Goal: Information Seeking & Learning: Learn about a topic

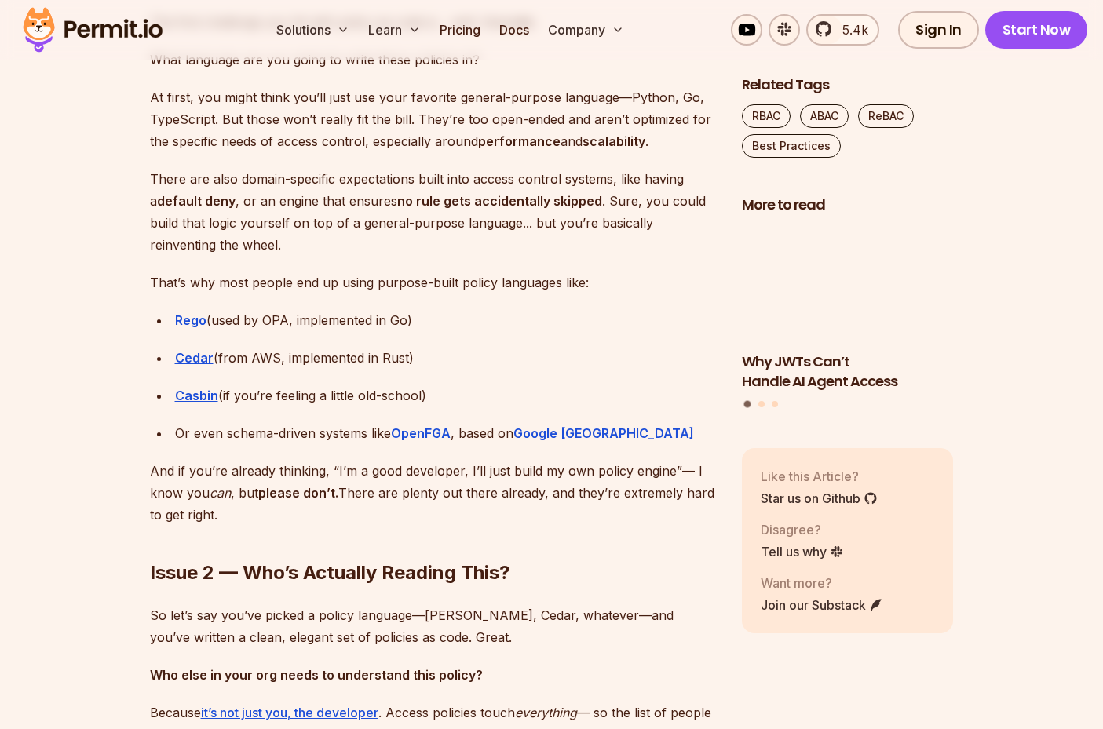
scroll to position [2530, 0]
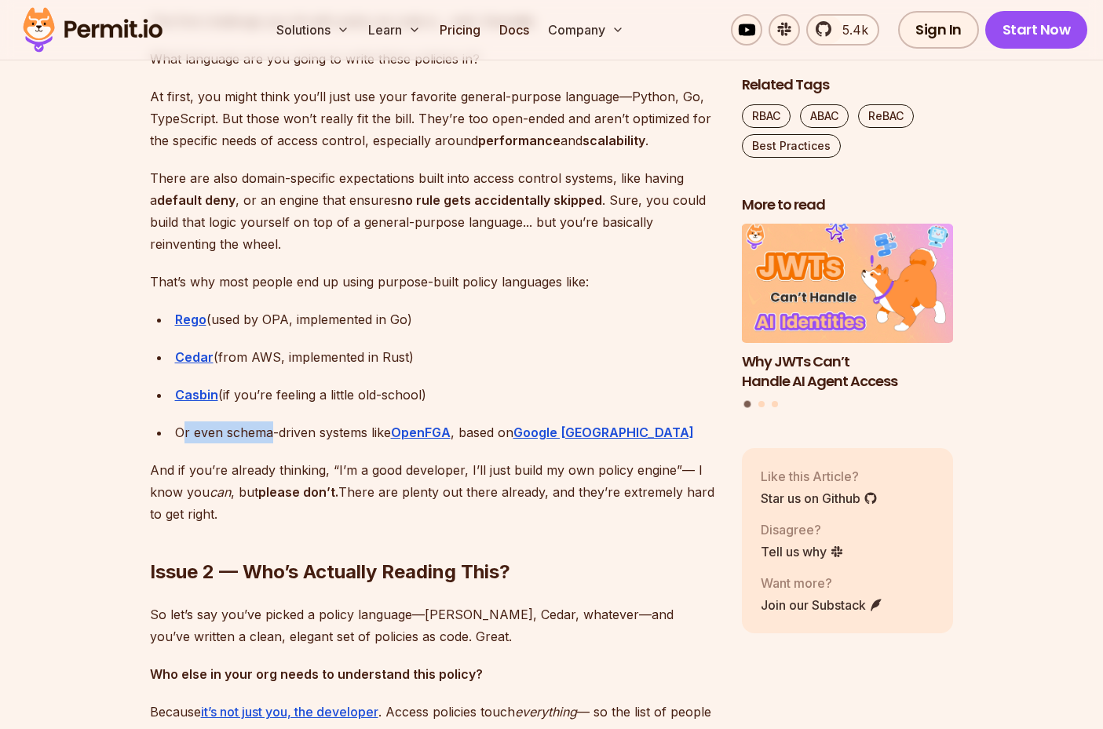
drag, startPoint x: 201, startPoint y: 432, endPoint x: 272, endPoint y: 432, distance: 71.4
click at [272, 432] on div "Or even schema-driven systems like OpenFGA , based on Google [GEOGRAPHIC_DATA]" at bounding box center [446, 433] width 542 height 22
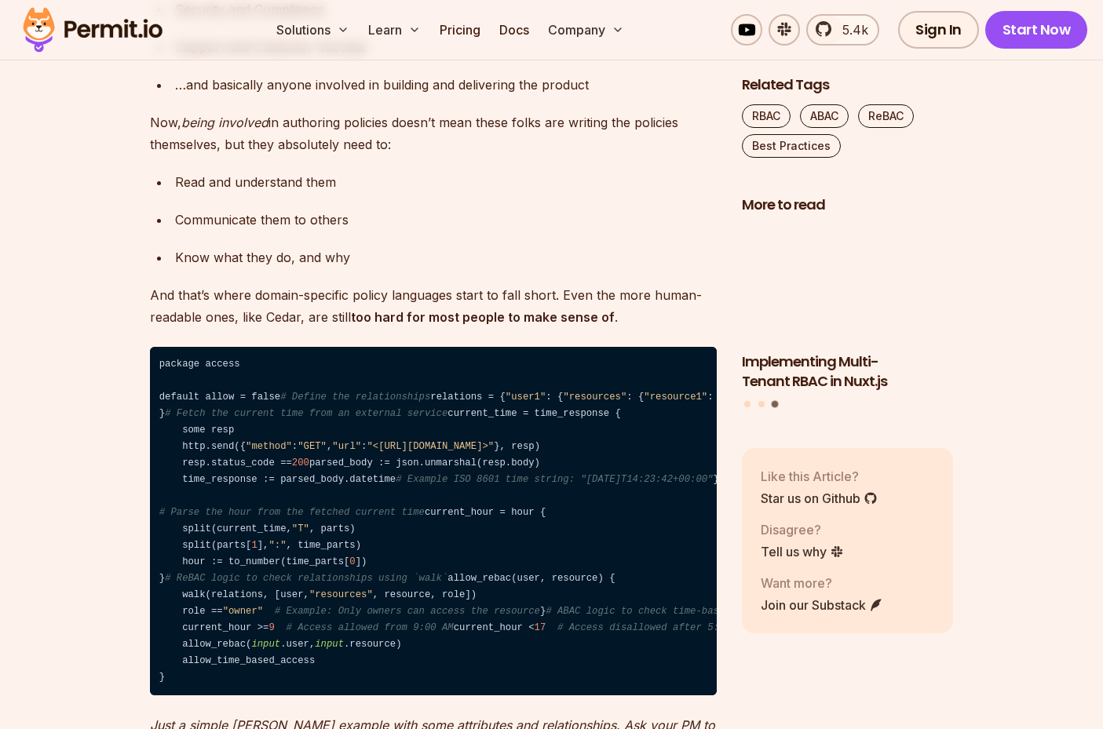
scroll to position [3332, 0]
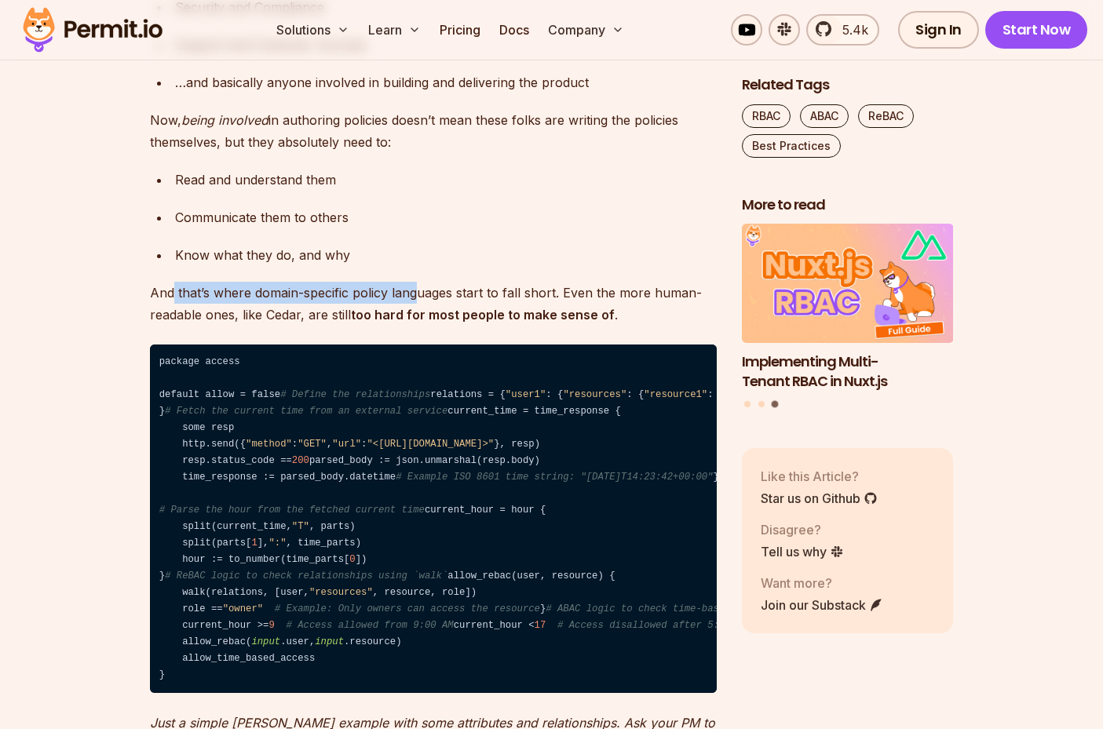
drag, startPoint x: 171, startPoint y: 294, endPoint x: 424, endPoint y: 297, distance: 252.8
click at [422, 298] on p "And that’s where domain-specific policy languages start to fall short. Even the…" at bounding box center [433, 304] width 567 height 44
click at [424, 297] on p "And that’s where domain-specific policy languages start to fall short. Even the…" at bounding box center [433, 304] width 567 height 44
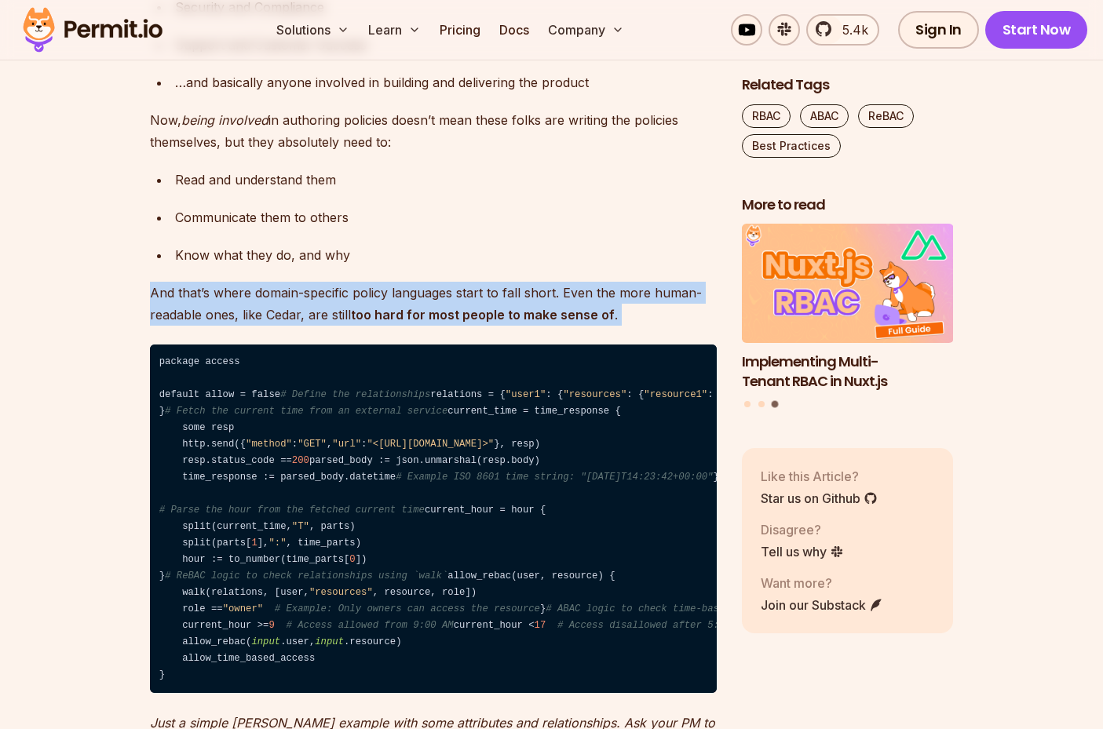
click at [424, 297] on p "And that’s where domain-specific policy languages start to fall short. Even the…" at bounding box center [433, 304] width 567 height 44
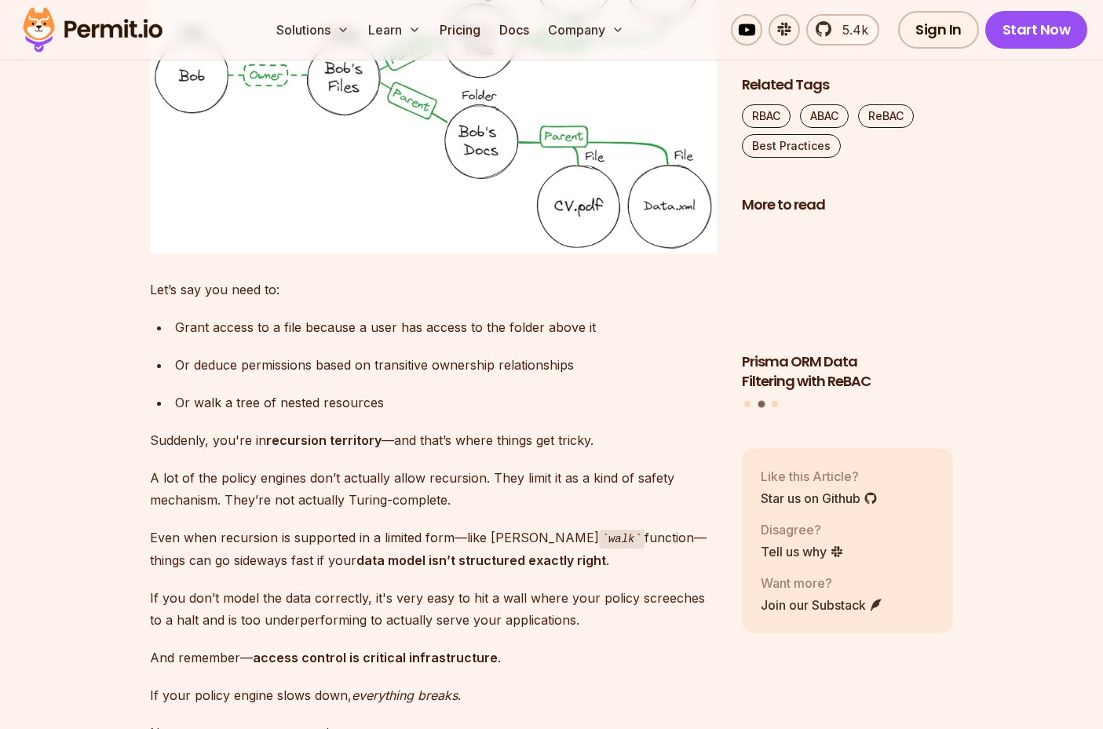
scroll to position [5020, 0]
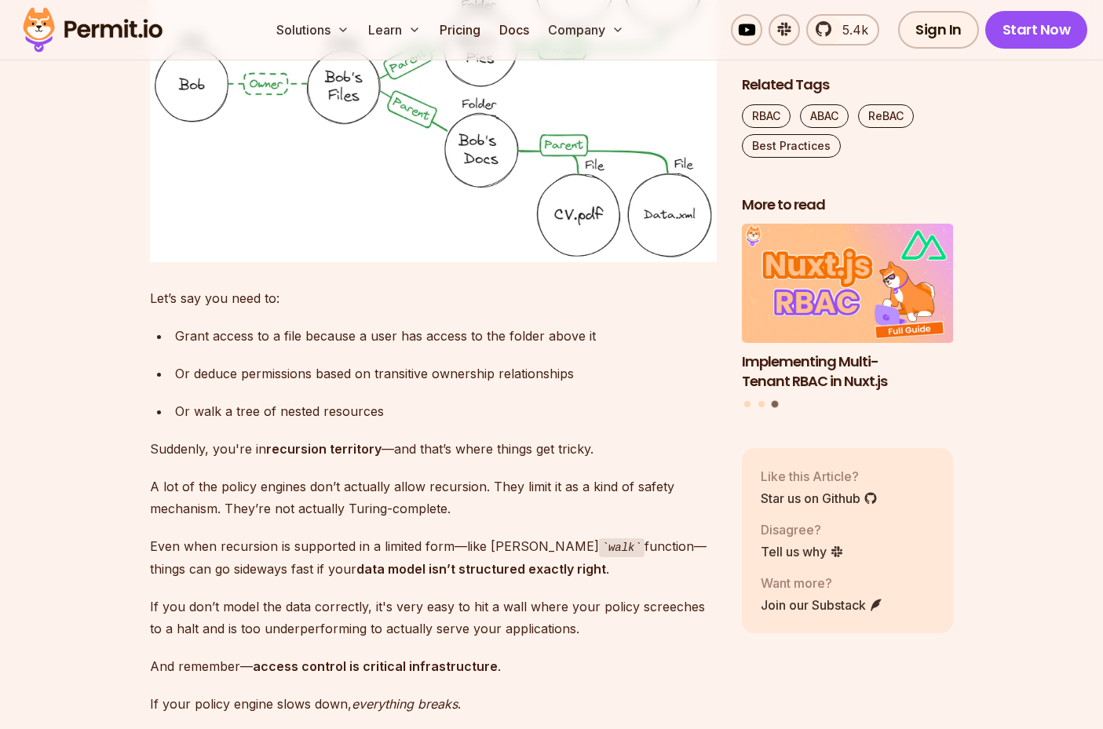
drag, startPoint x: 420, startPoint y: 214, endPoint x: 597, endPoint y: 214, distance: 177.4
drag, startPoint x: 141, startPoint y: 246, endPoint x: 258, endPoint y: 245, distance: 117.0
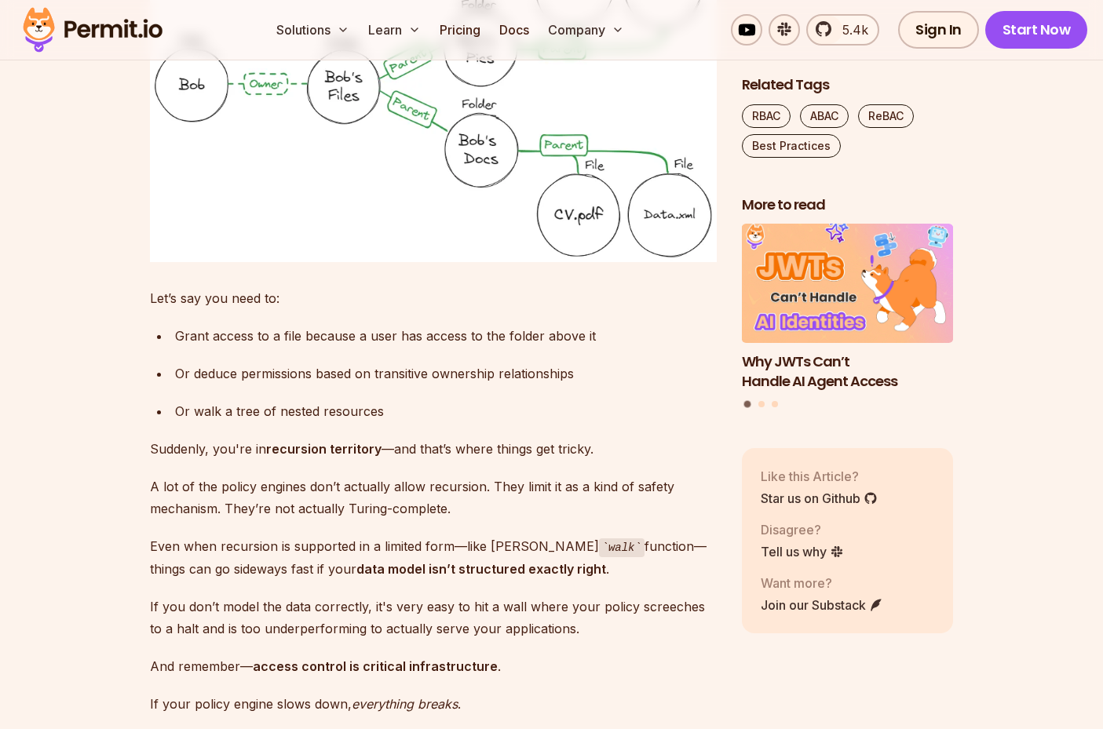
drag, startPoint x: 151, startPoint y: 310, endPoint x: 362, endPoint y: 306, distance: 211.2
drag, startPoint x: 362, startPoint y: 306, endPoint x: 141, endPoint y: 315, distance: 221.5
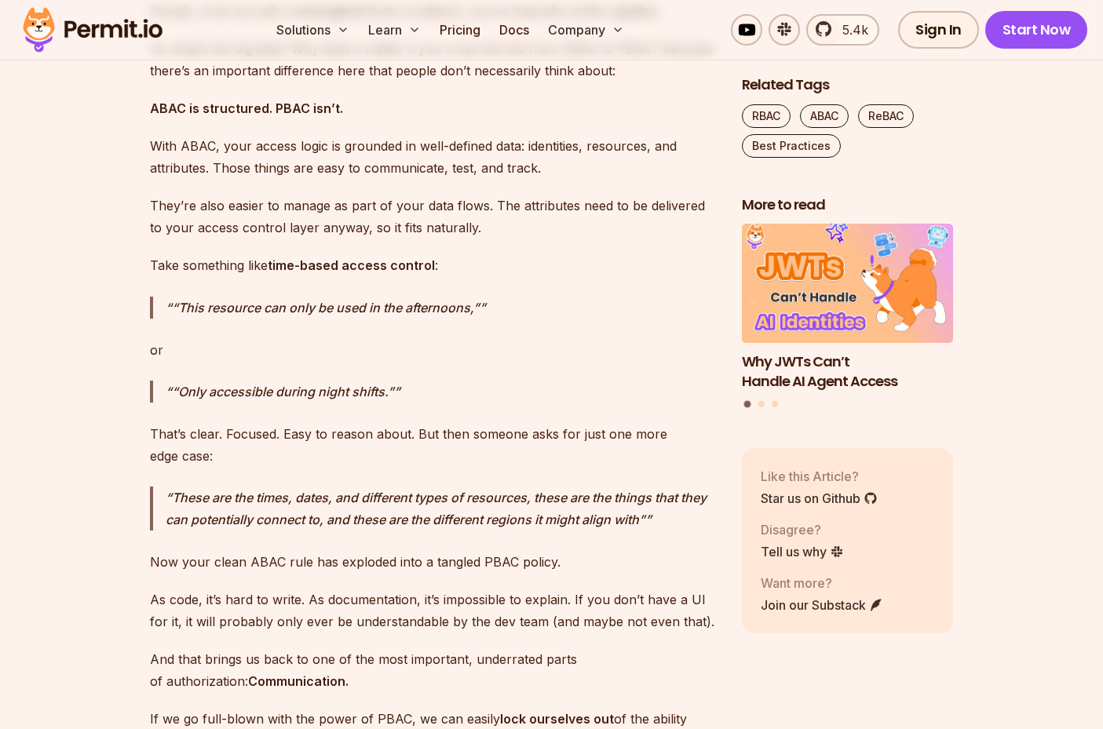
scroll to position [6699, 0]
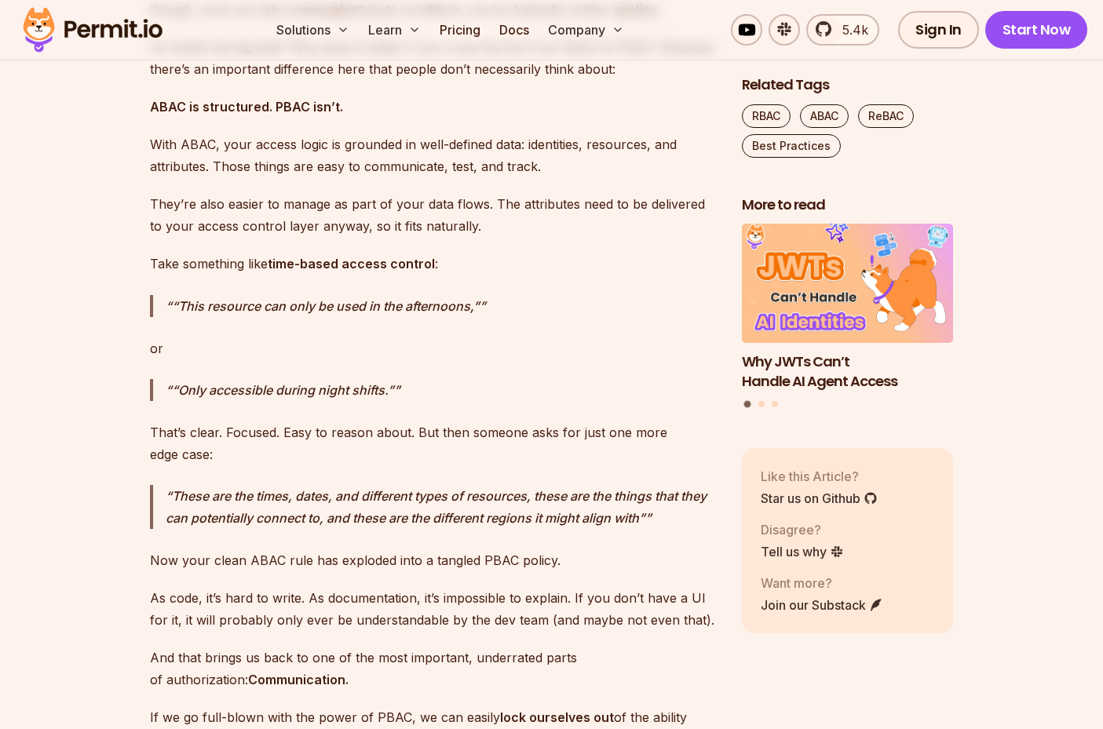
drag, startPoint x: 380, startPoint y: 321, endPoint x: 555, endPoint y: 320, distance: 175.0
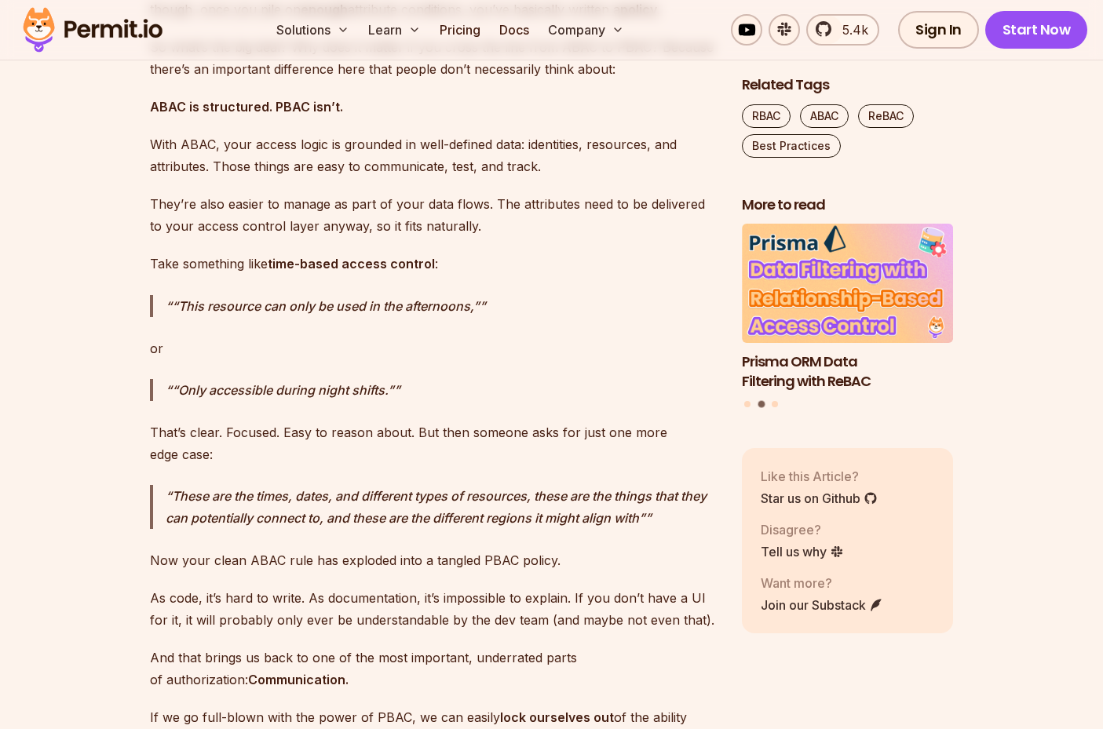
drag, startPoint x: 239, startPoint y: 359, endPoint x: 540, endPoint y: 356, distance: 301.4
drag, startPoint x: 264, startPoint y: 279, endPoint x: 564, endPoint y: 273, distance: 299.9
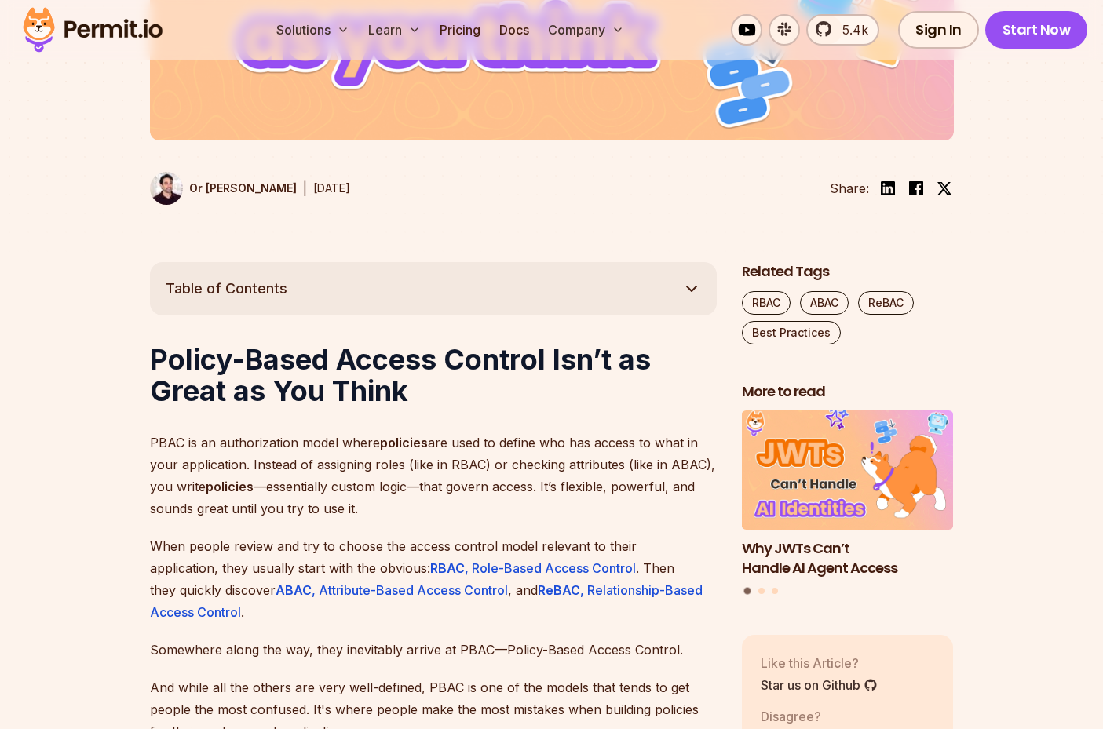
scroll to position [678, 0]
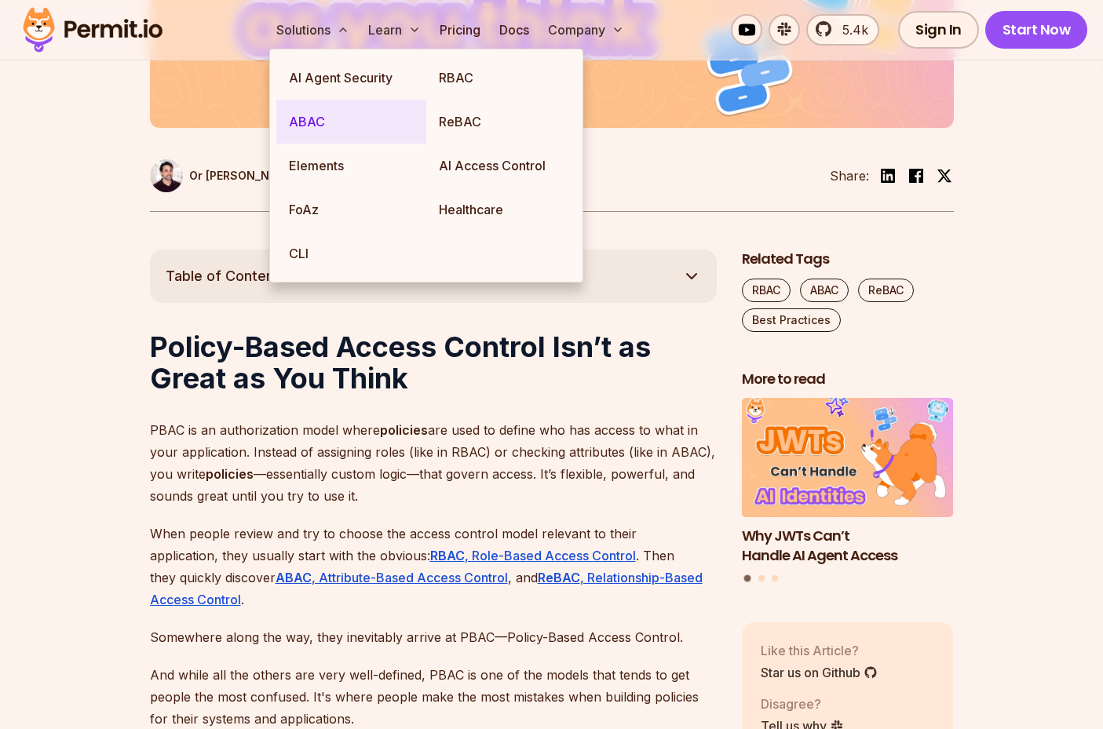
click at [313, 134] on link "ABAC" at bounding box center [351, 122] width 150 height 44
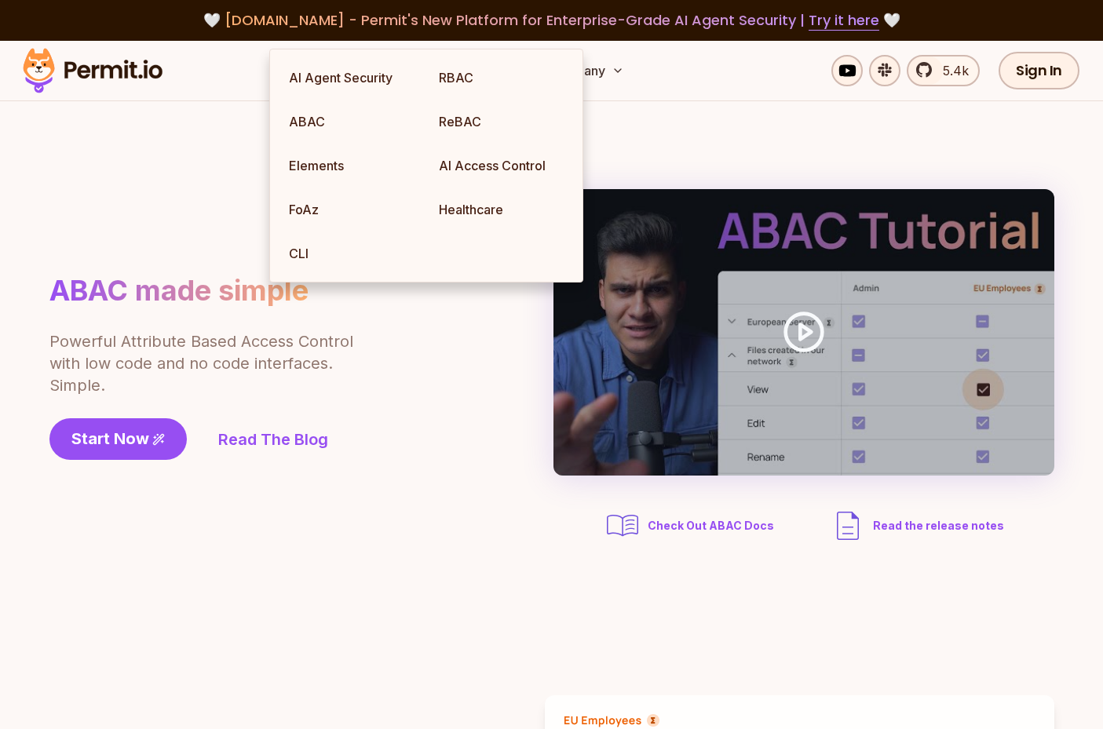
click at [31, 254] on section "ABAC made simple Powerful Attribute Based Access Control with low code and no c…" at bounding box center [551, 366] width 1103 height 531
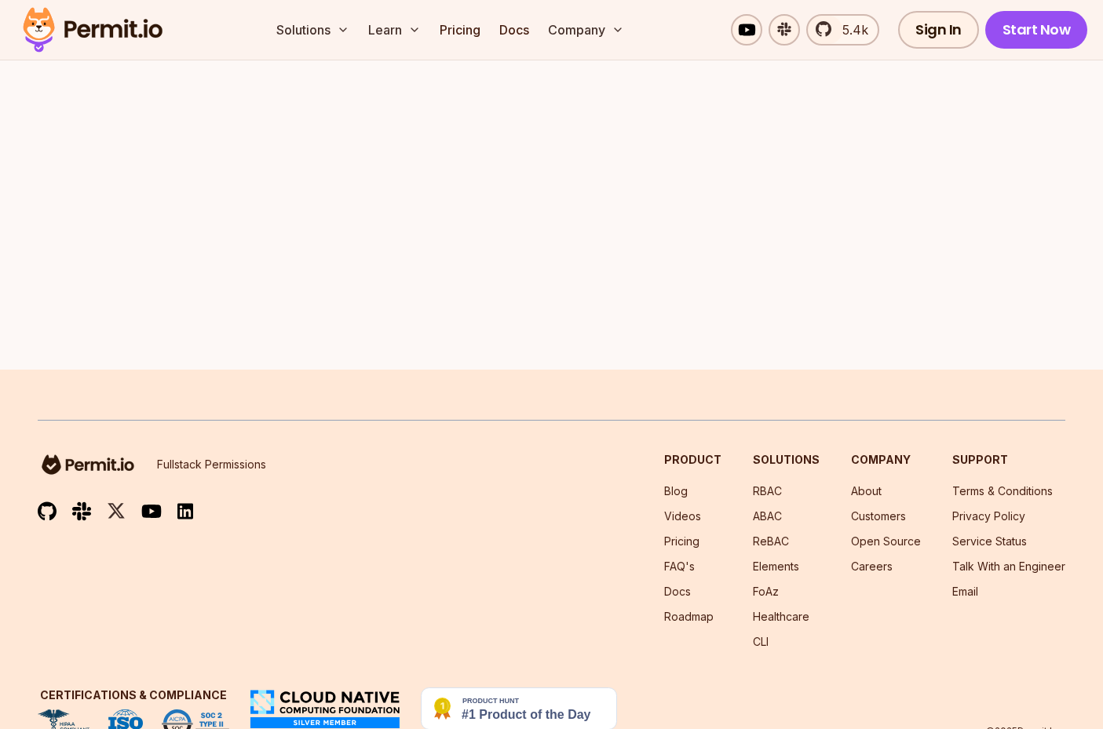
scroll to position [2558, 0]
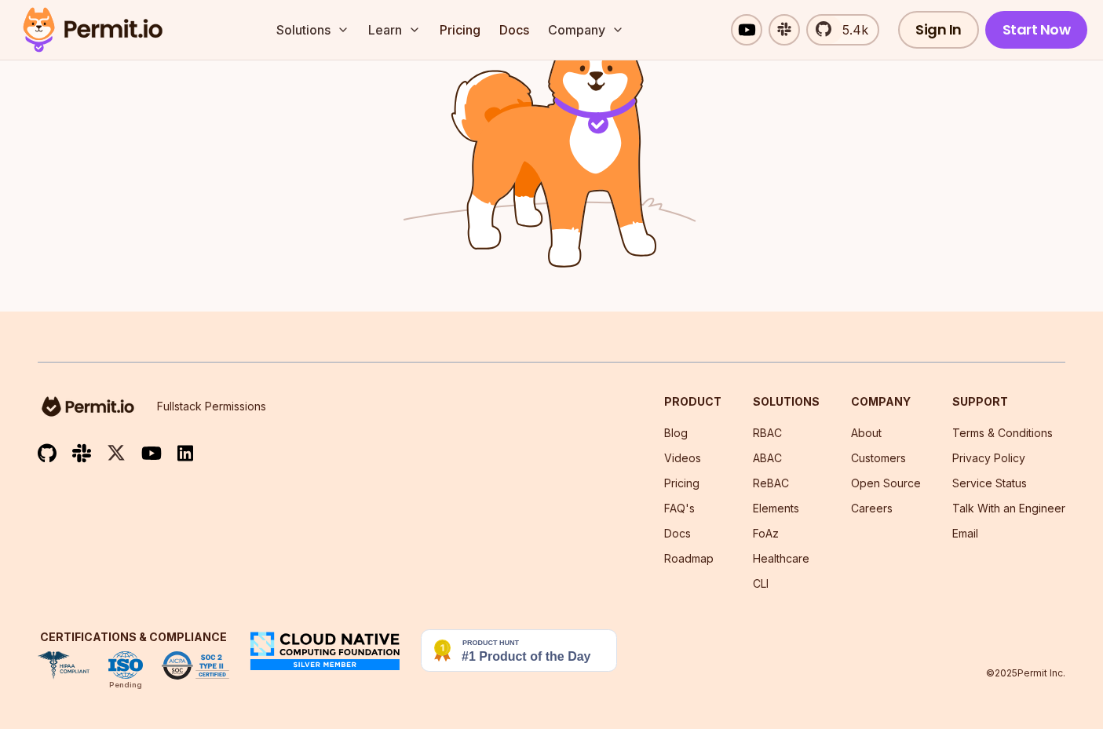
click at [147, 9] on img at bounding box center [93, 29] width 154 height 53
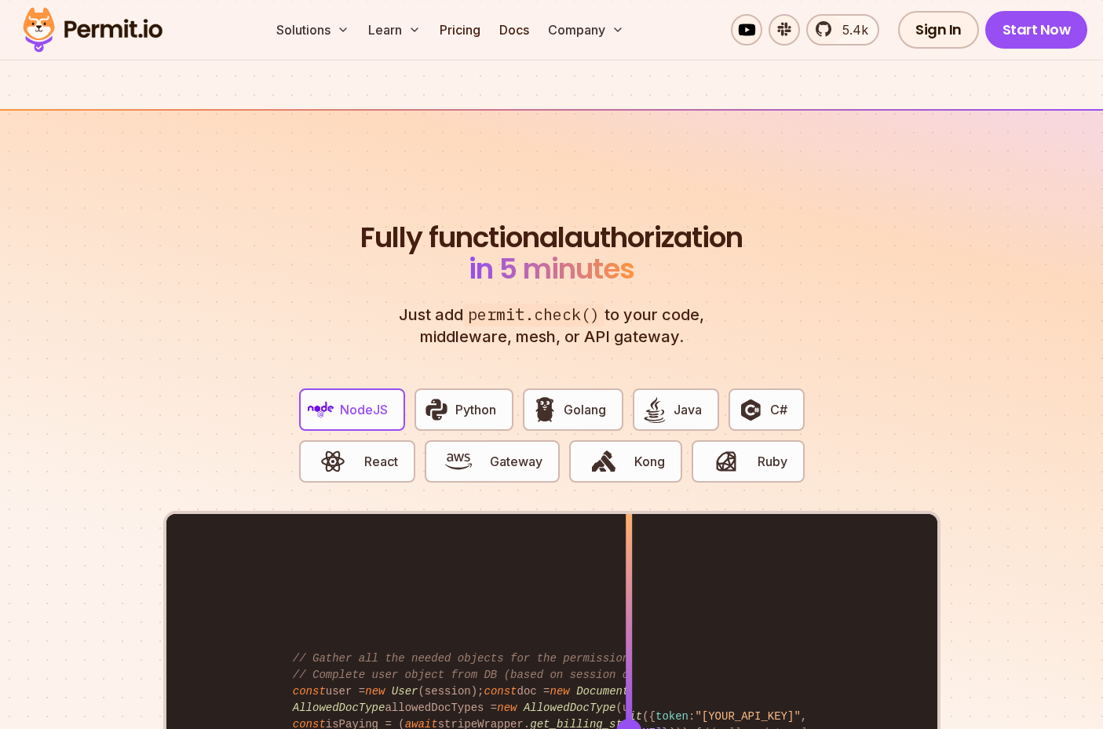
scroll to position [2776, 0]
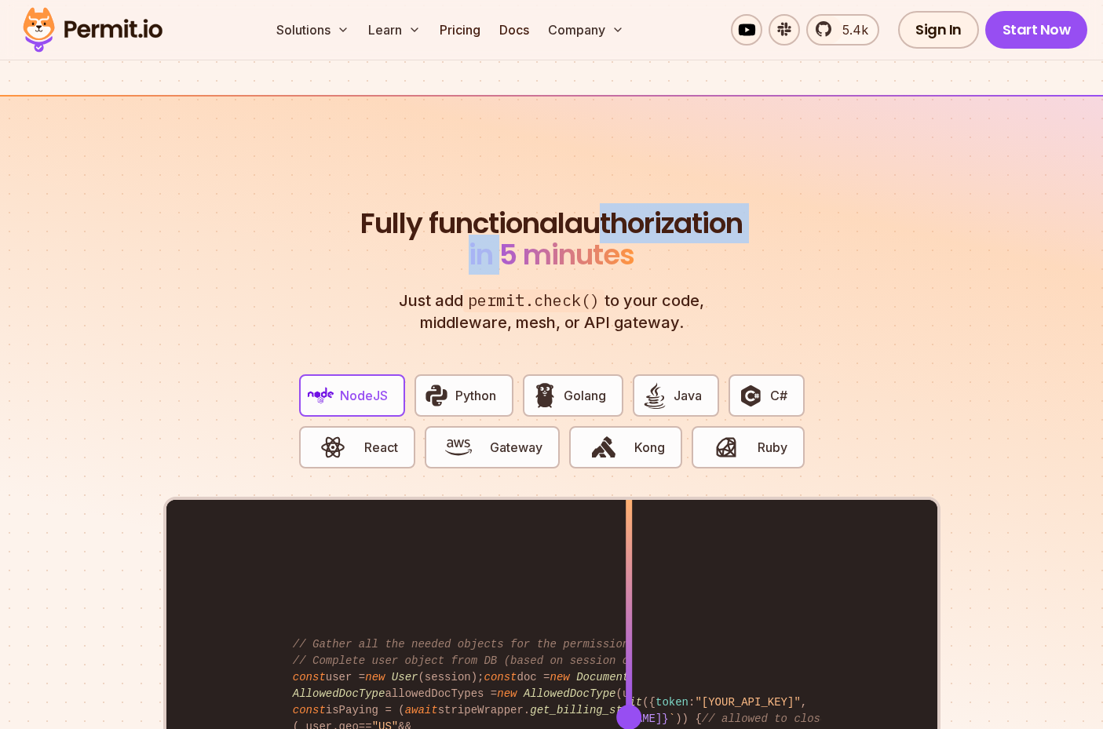
drag, startPoint x: 387, startPoint y: 235, endPoint x: 639, endPoint y: 252, distance: 252.5
click at [619, 253] on h2 "Fully functional authorization in 5 minutes" at bounding box center [551, 239] width 389 height 63
click at [571, 386] on span "Golang" at bounding box center [585, 395] width 42 height 19
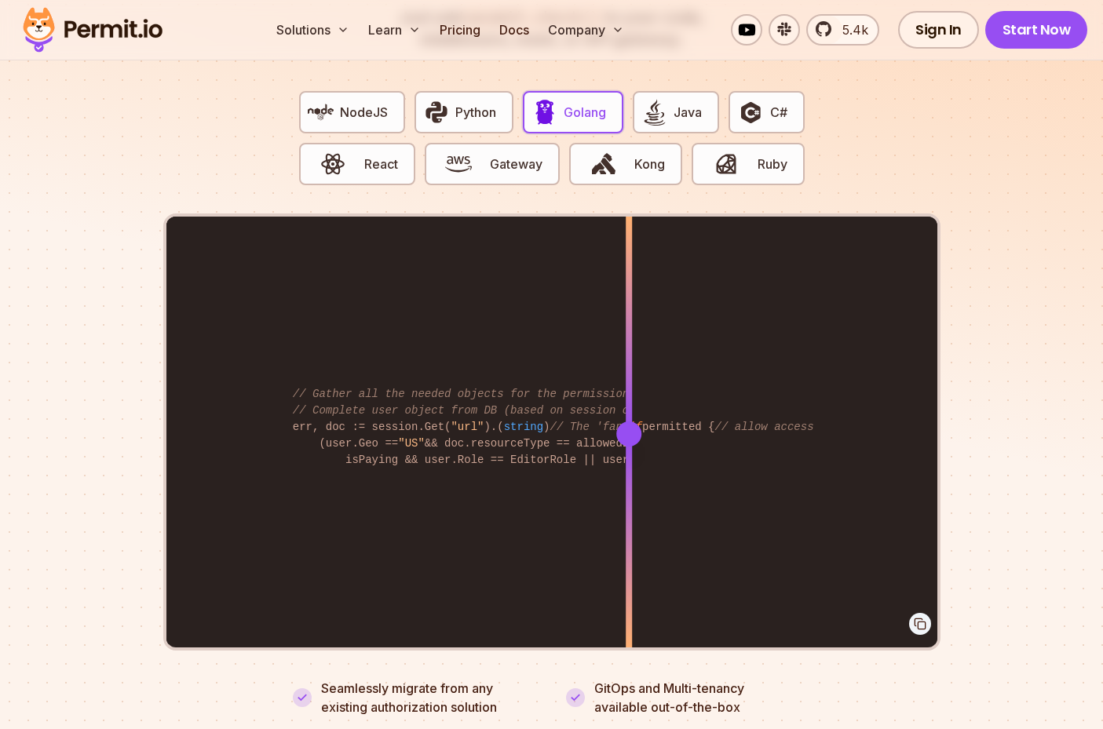
scroll to position [3064, 0]
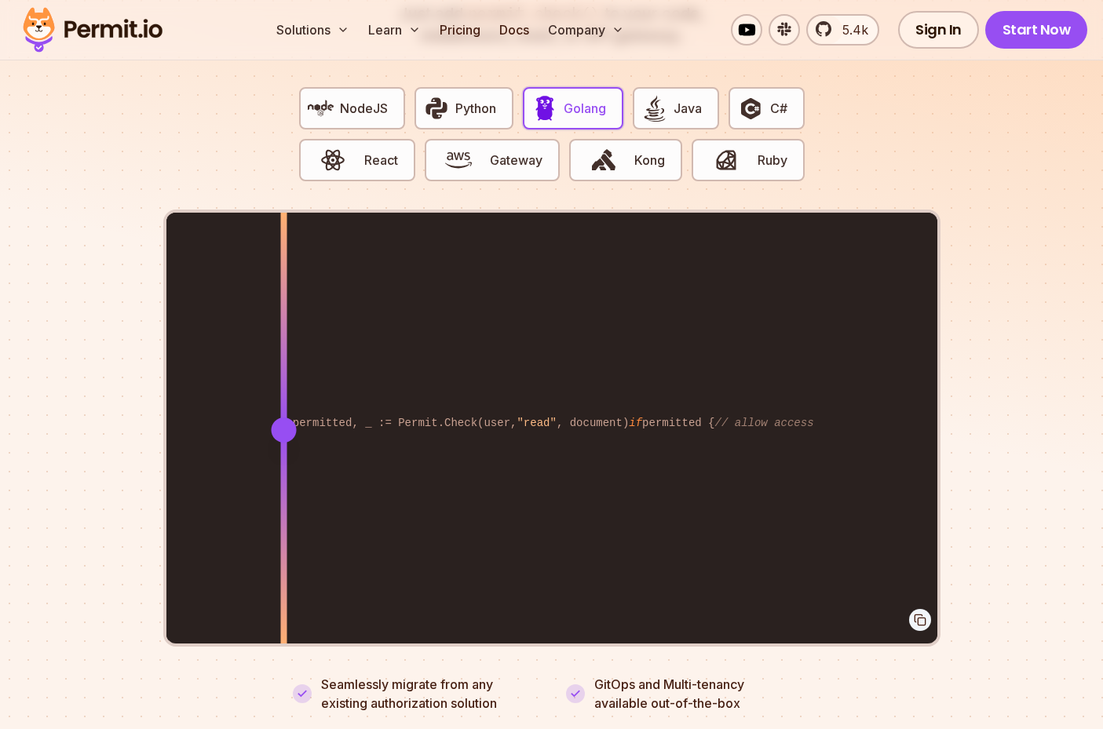
drag, startPoint x: 627, startPoint y: 400, endPoint x: 283, endPoint y: 458, distance: 348.7
click at [283, 458] on div at bounding box center [283, 429] width 6 height 433
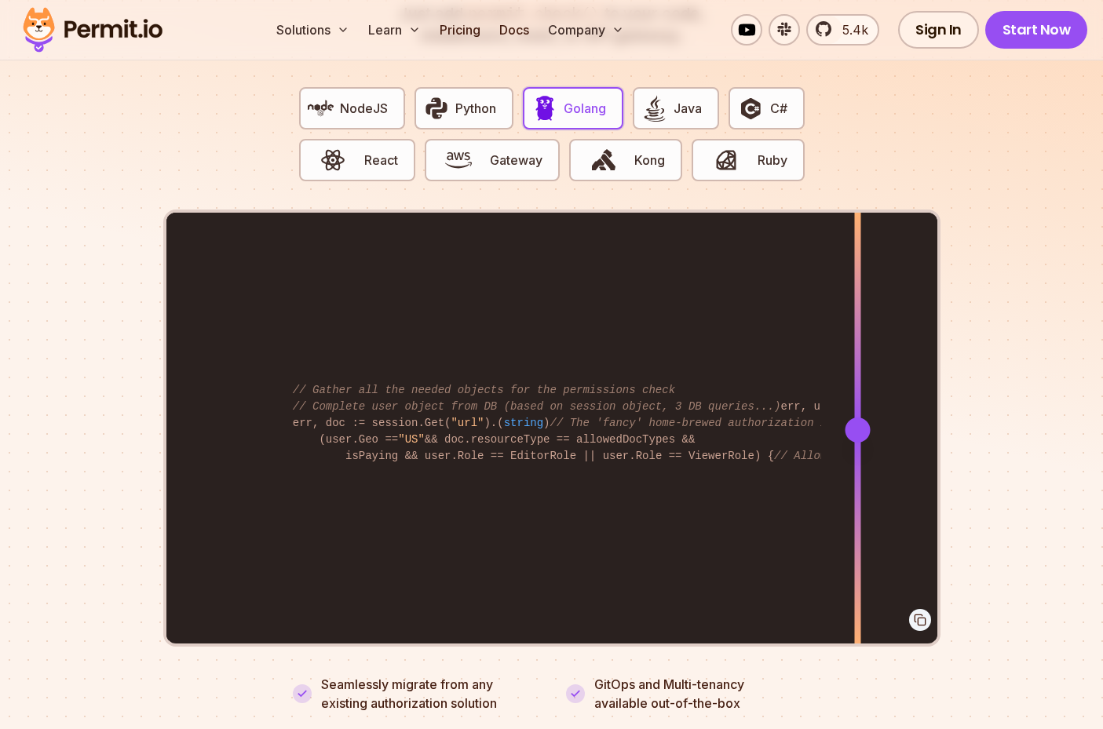
drag, startPoint x: 304, startPoint y: 407, endPoint x: 862, endPoint y: 392, distance: 558.3
click at [860, 395] on div at bounding box center [857, 429] width 6 height 433
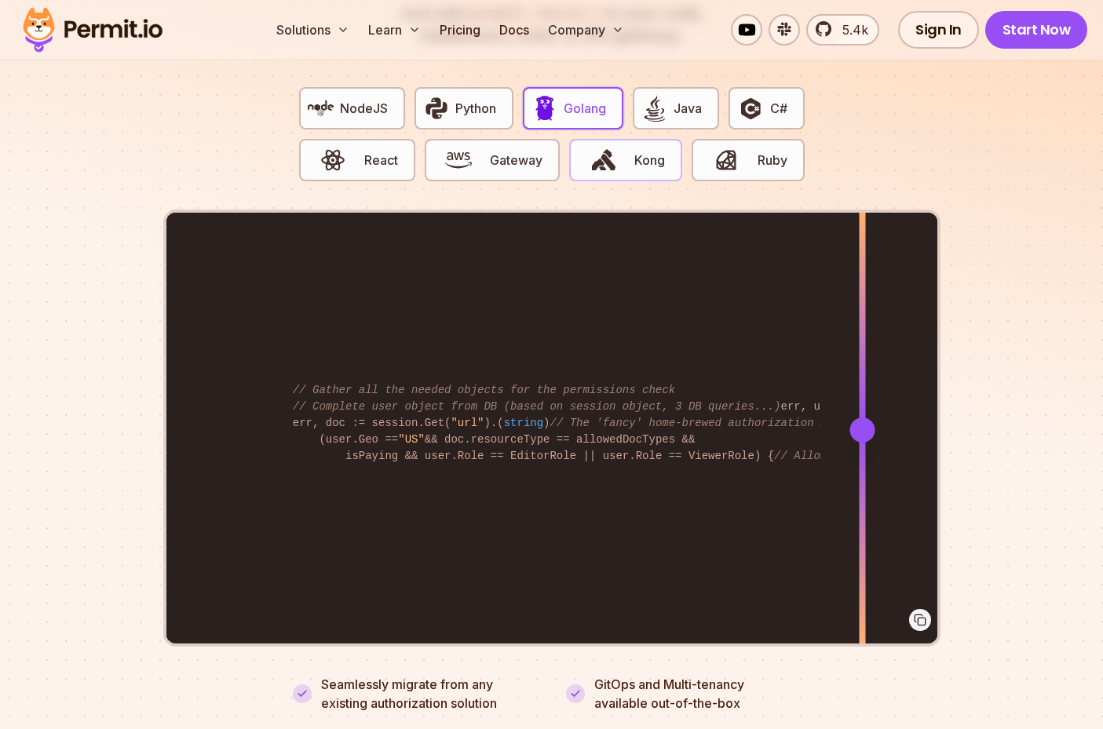
click at [645, 151] on span "Kong" at bounding box center [649, 160] width 31 height 19
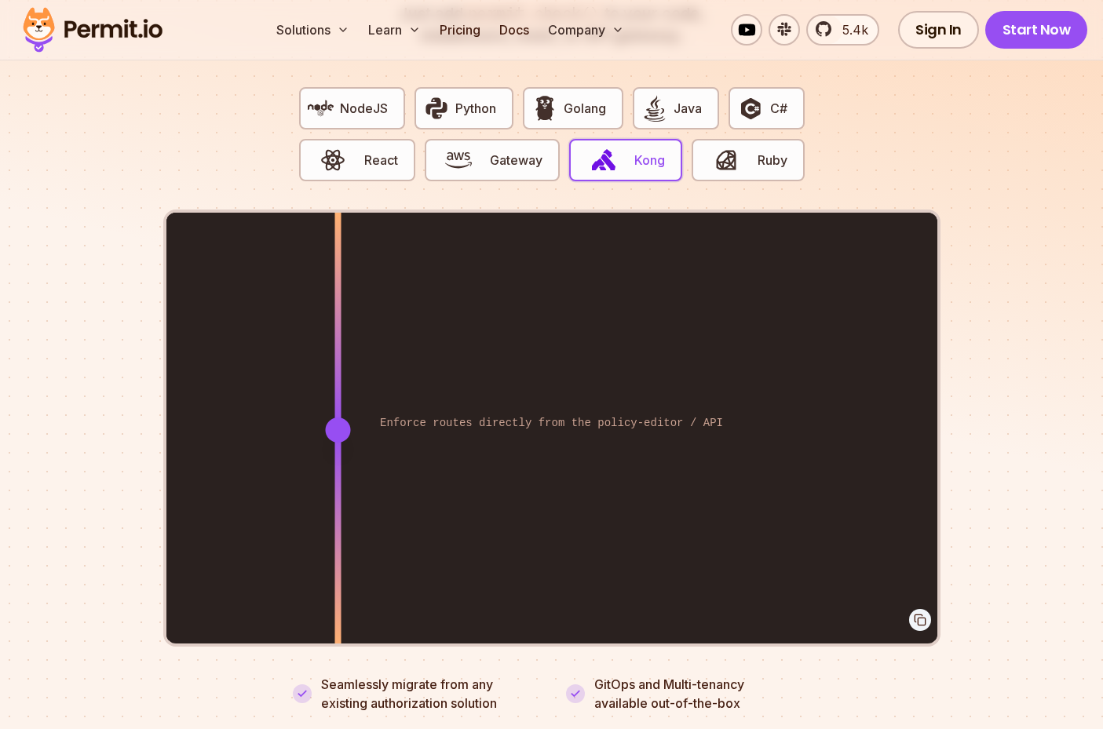
drag, startPoint x: 633, startPoint y: 414, endPoint x: 330, endPoint y: 454, distance: 305.6
click at [334, 454] on div at bounding box center [337, 429] width 6 height 433
click at [771, 99] on span "C#" at bounding box center [778, 108] width 17 height 19
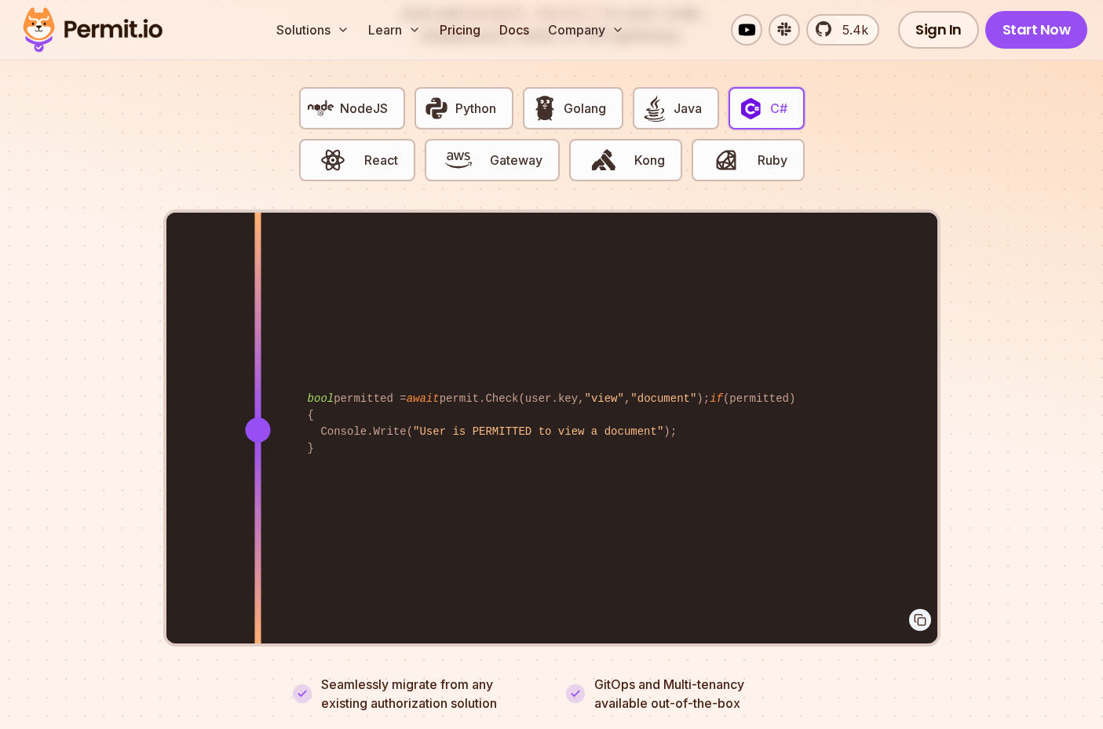
drag, startPoint x: 633, startPoint y: 412, endPoint x: 258, endPoint y: 454, distance: 377.6
click at [258, 454] on div at bounding box center [257, 429] width 6 height 433
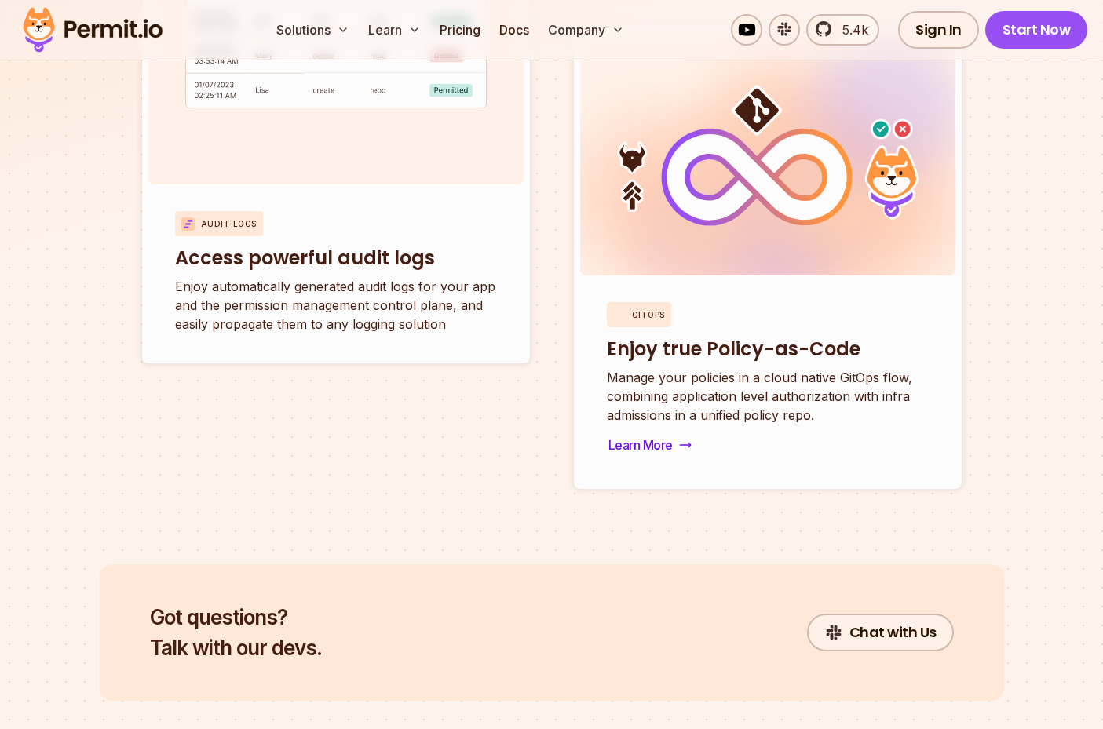
scroll to position [5992, 0]
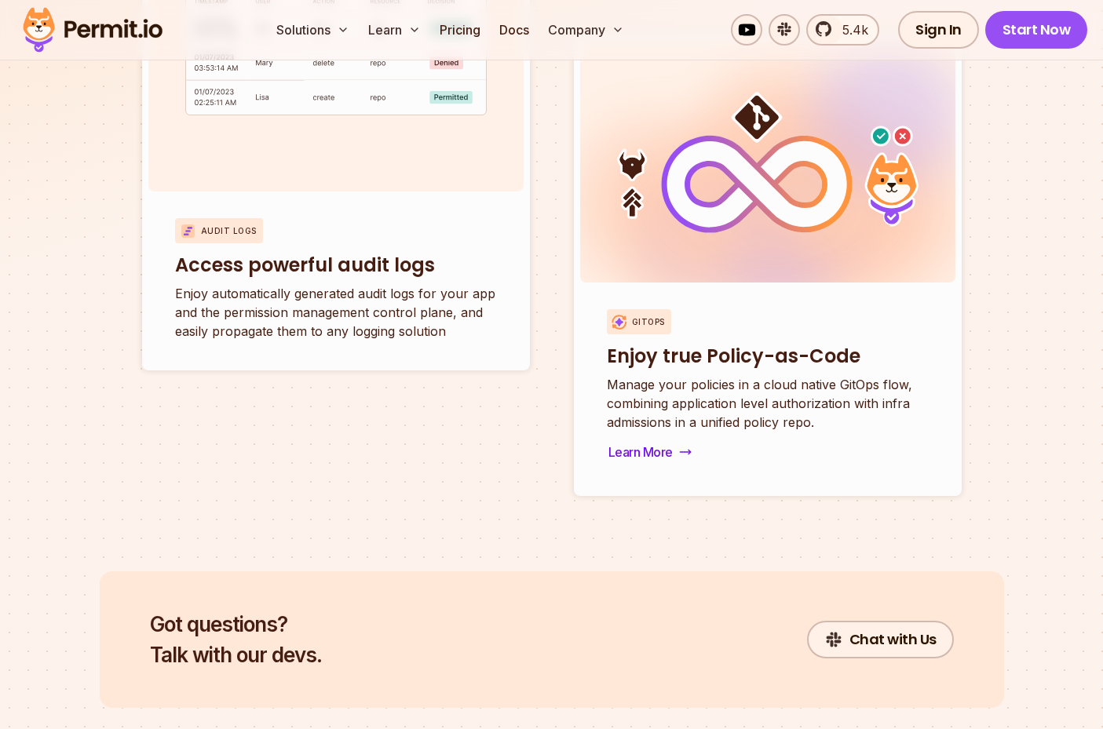
click at [615, 400] on p "Manage your policies in a cloud native GitOps flow, combining application level…" at bounding box center [768, 403] width 322 height 57
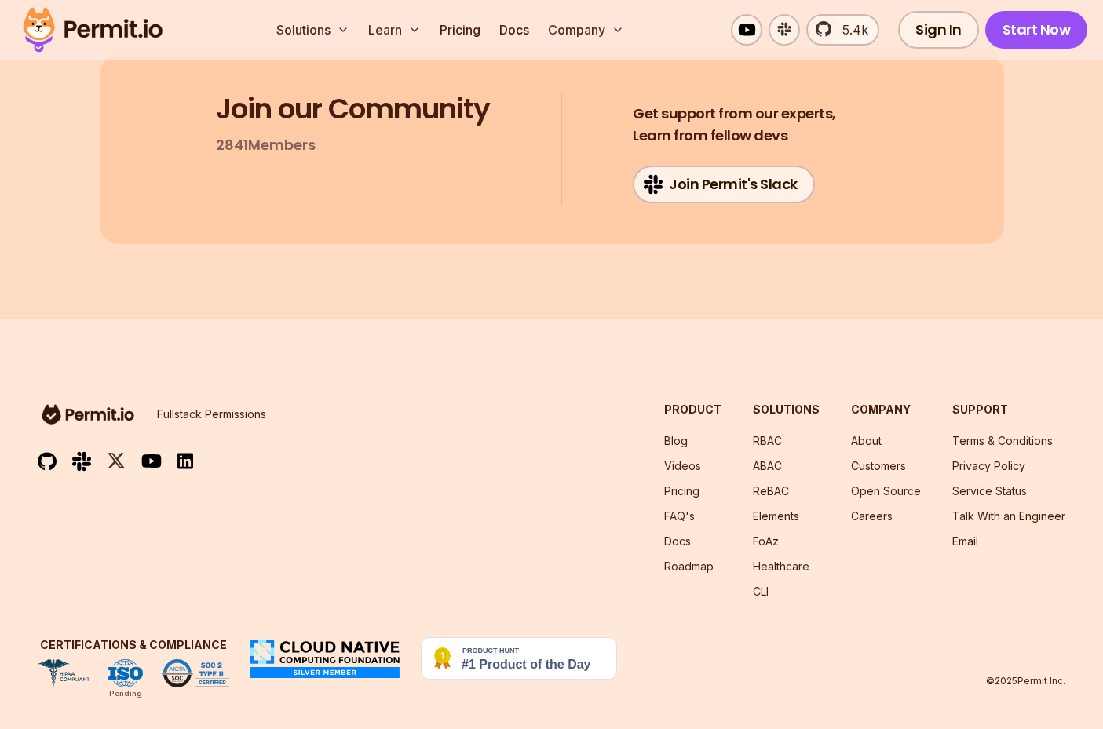
scroll to position [8194, 0]
